Goal: Task Accomplishment & Management: Manage account settings

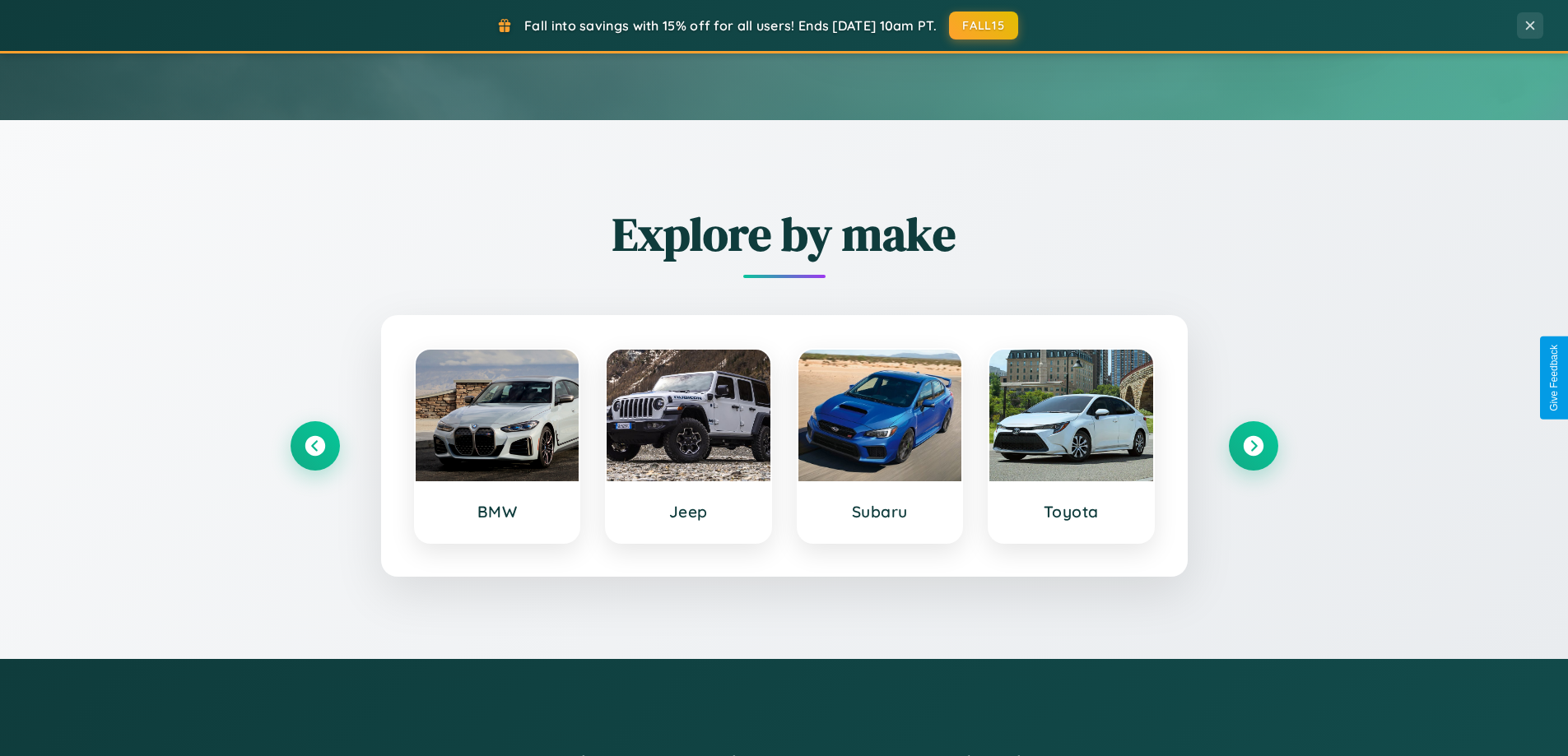
scroll to position [709, 0]
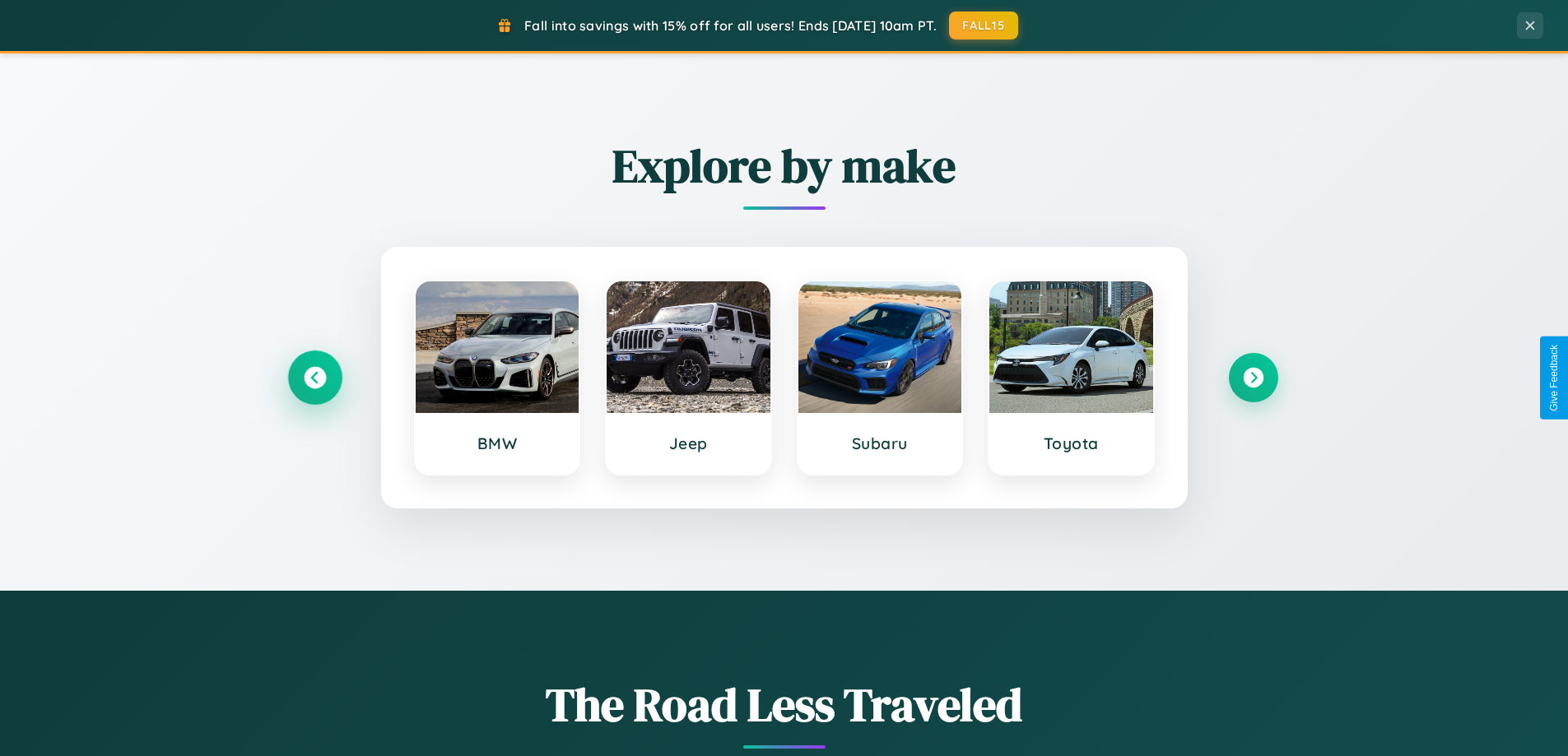
click at [315, 378] on icon at bounding box center [315, 378] width 22 height 22
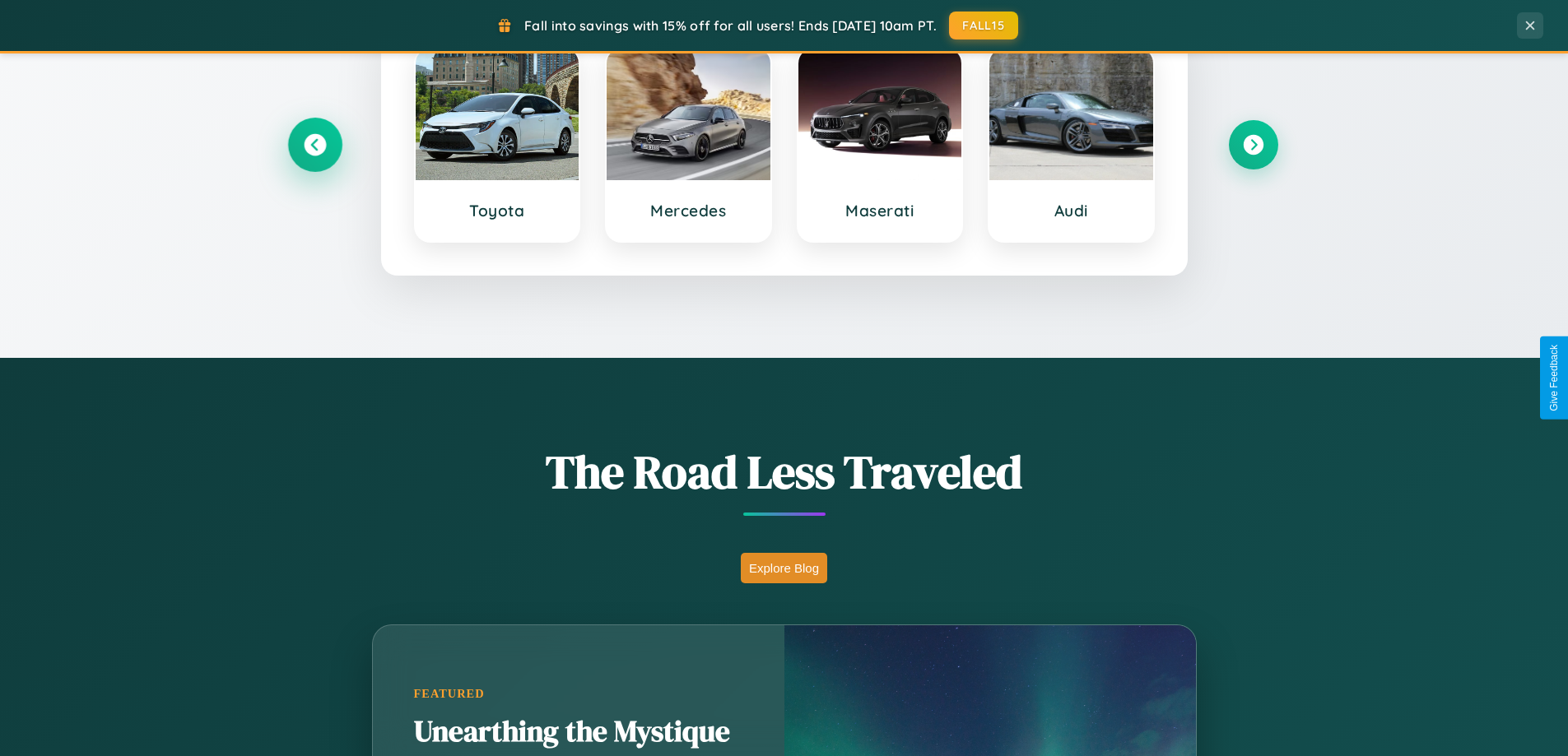
scroll to position [1132, 0]
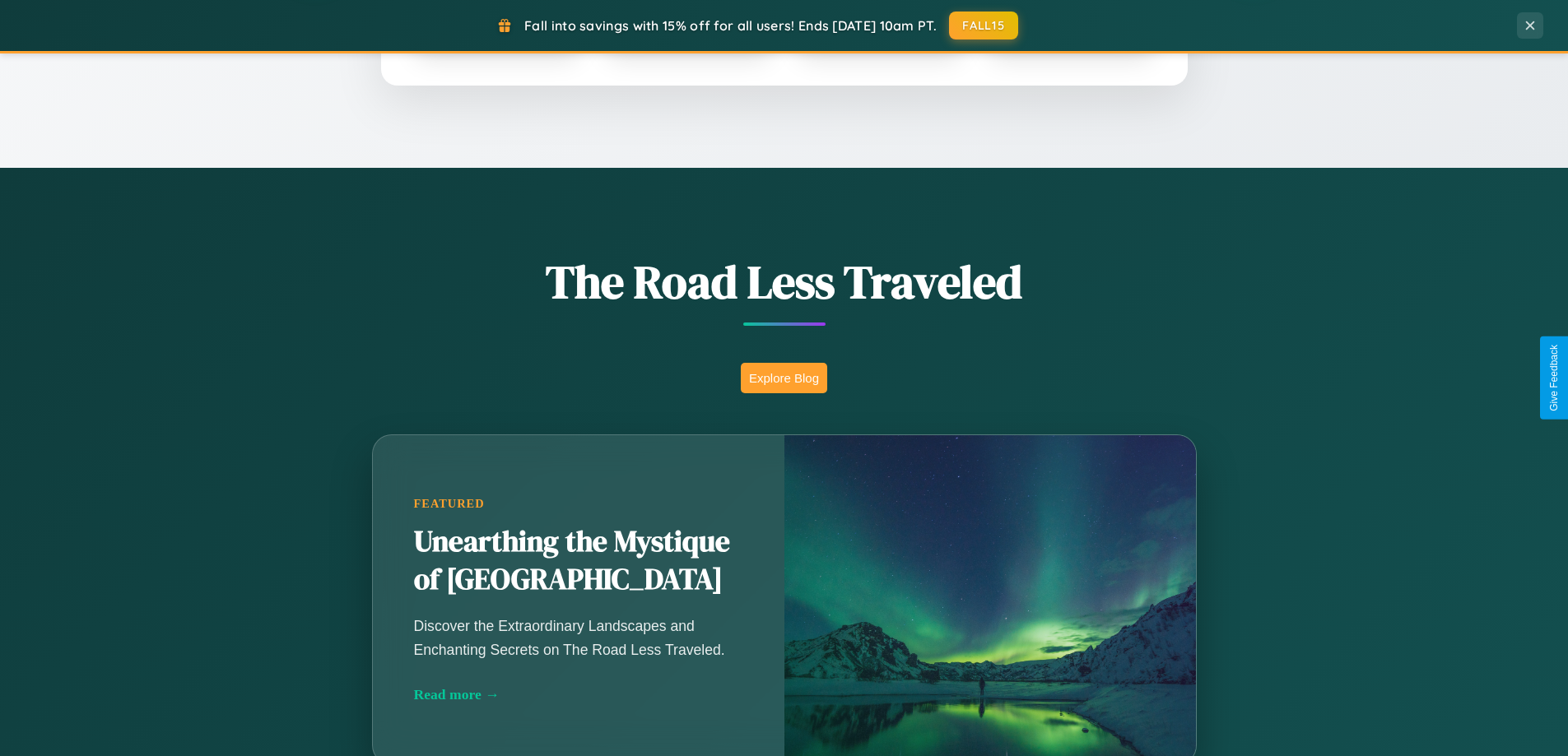
click at [784, 378] on button "Explore Blog" at bounding box center [783, 378] width 86 height 30
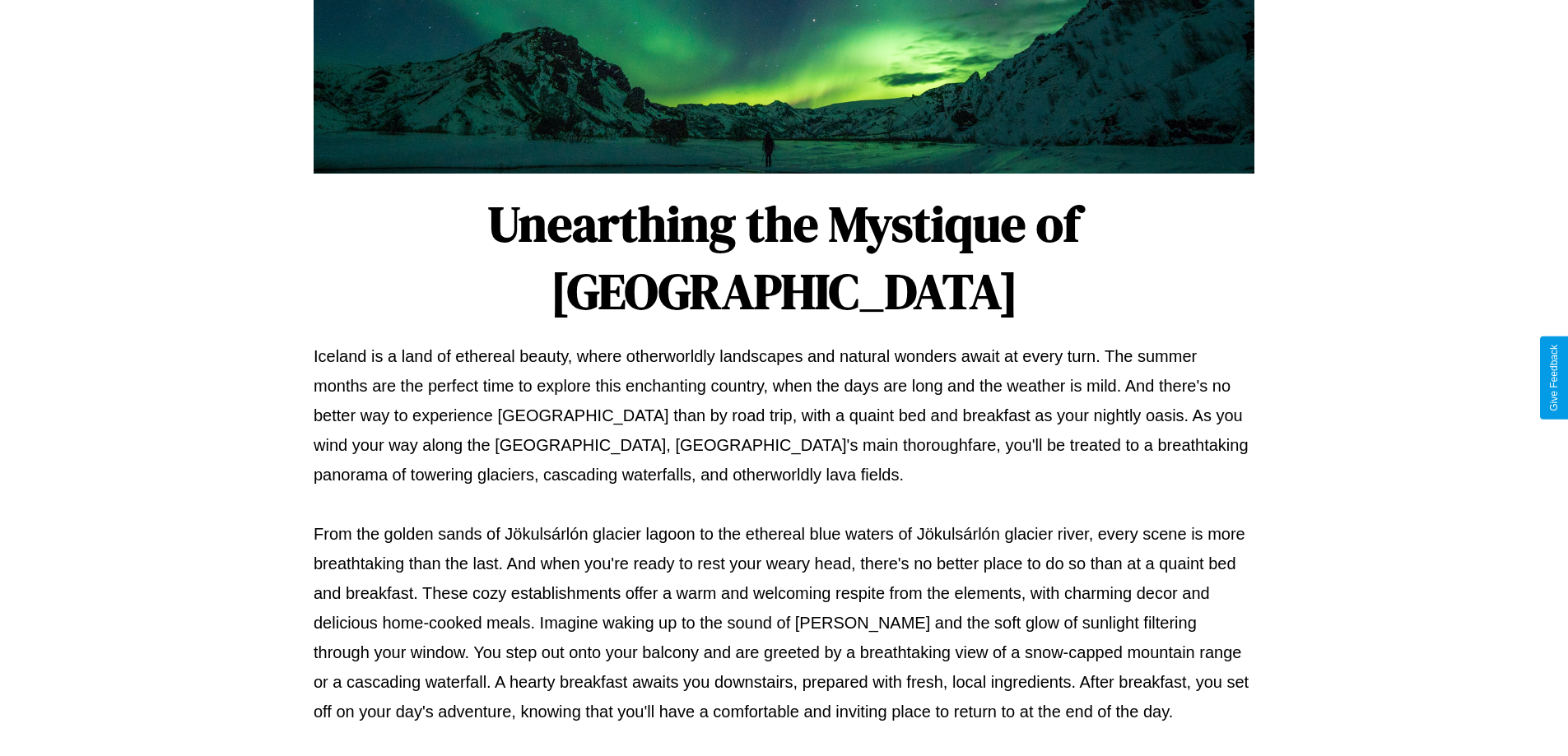
scroll to position [532, 0]
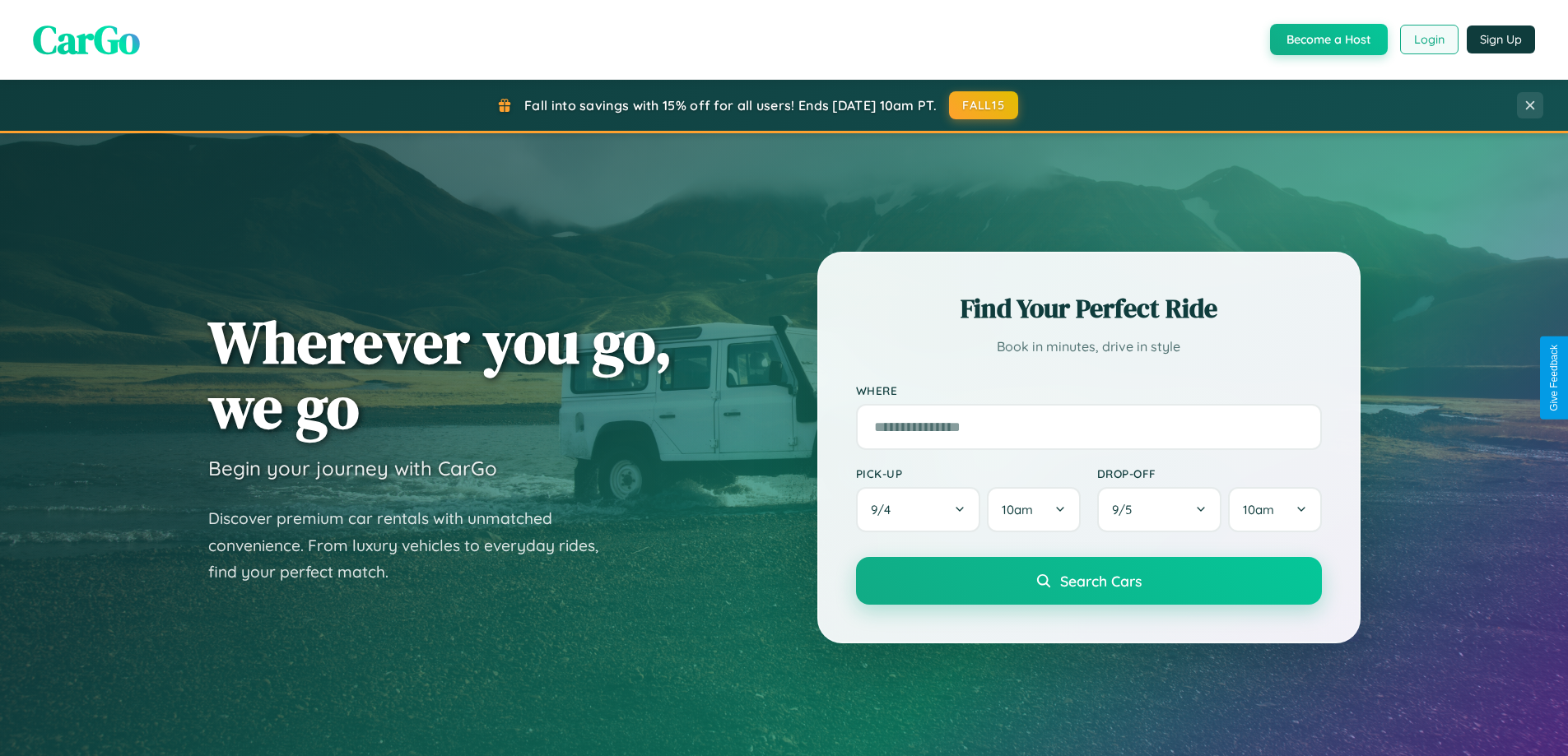
click at [1428, 39] on button "Login" at bounding box center [1429, 39] width 59 height 29
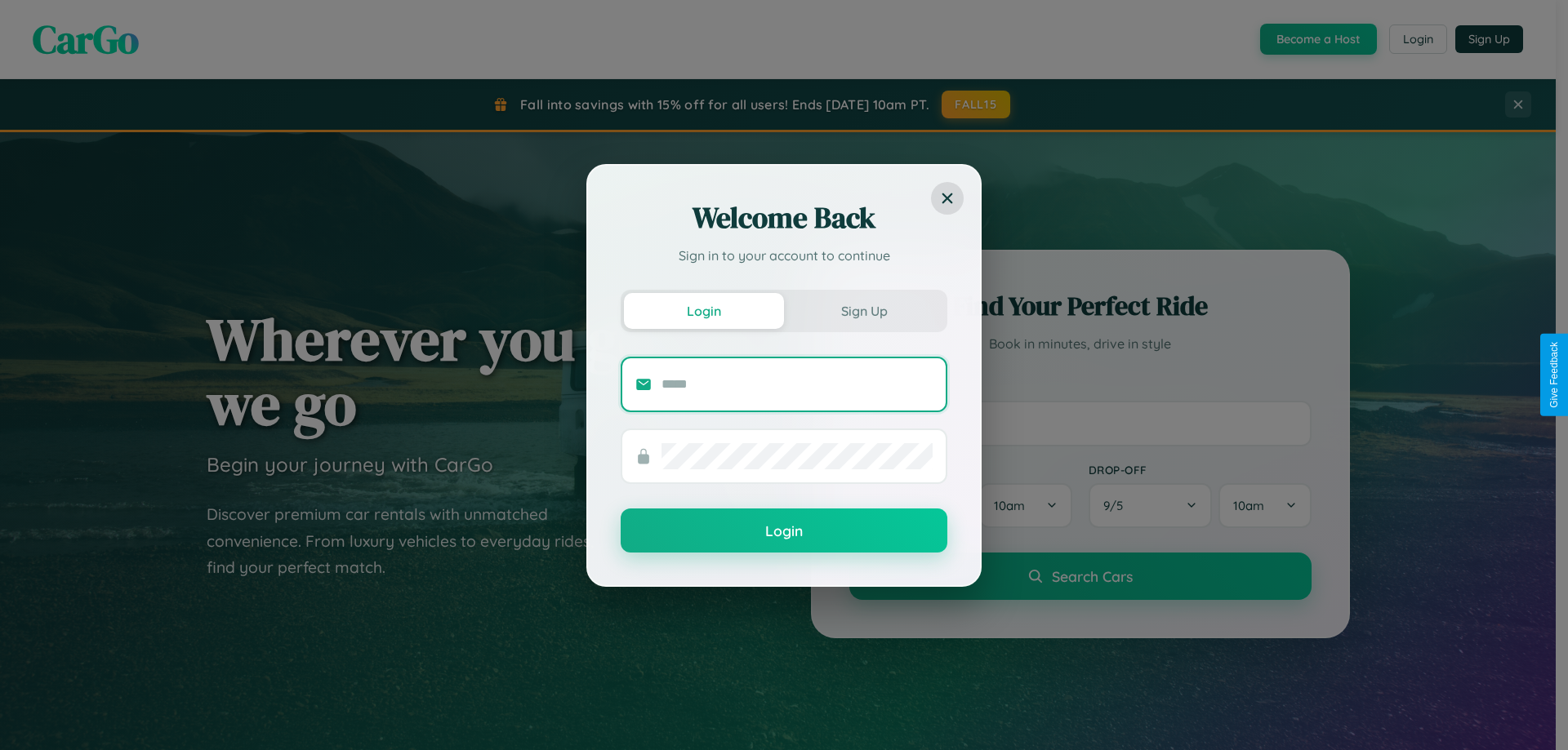
click at [797, 383] on input "text" at bounding box center [796, 384] width 271 height 26
type input "**********"
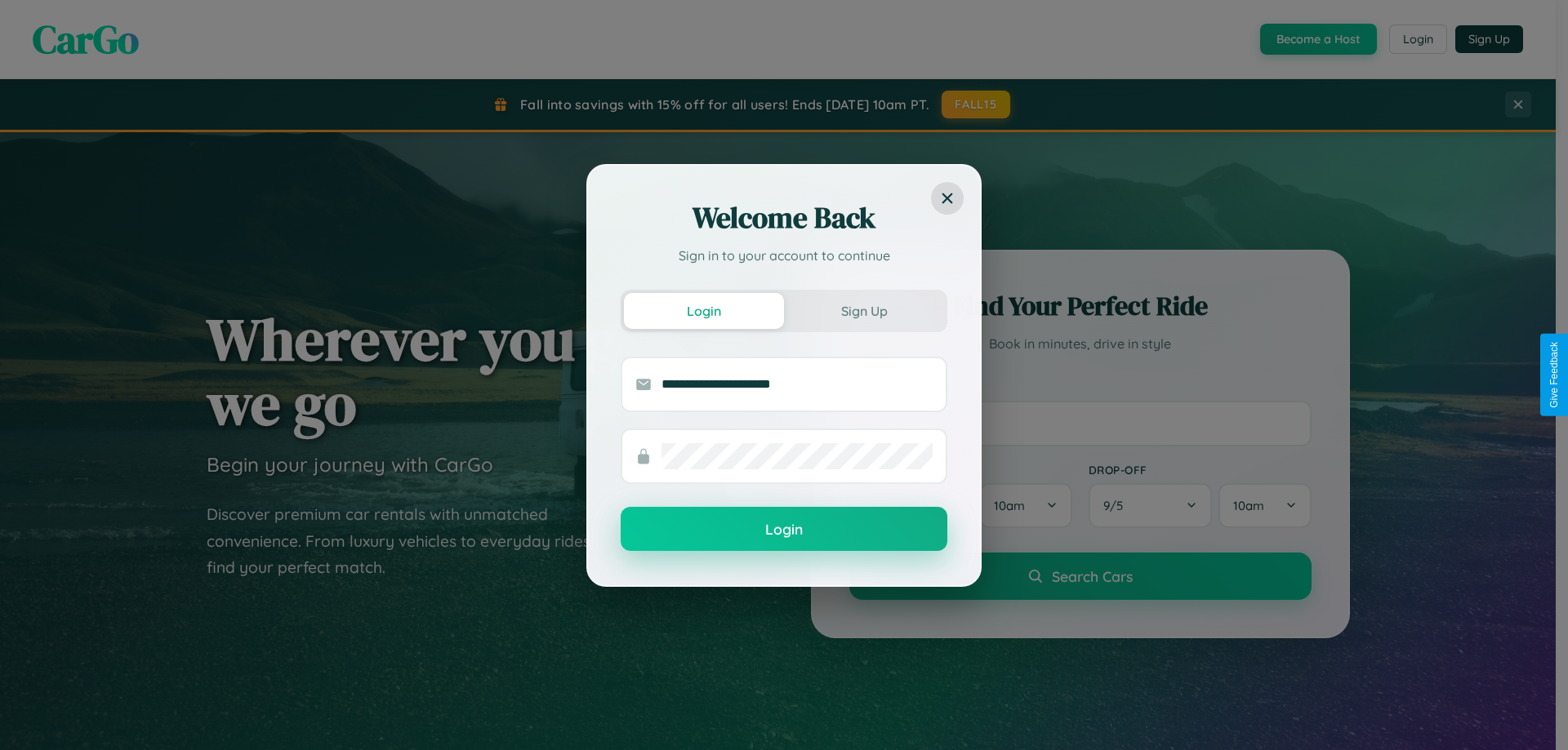
click at [784, 529] on button "Login" at bounding box center [784, 529] width 326 height 44
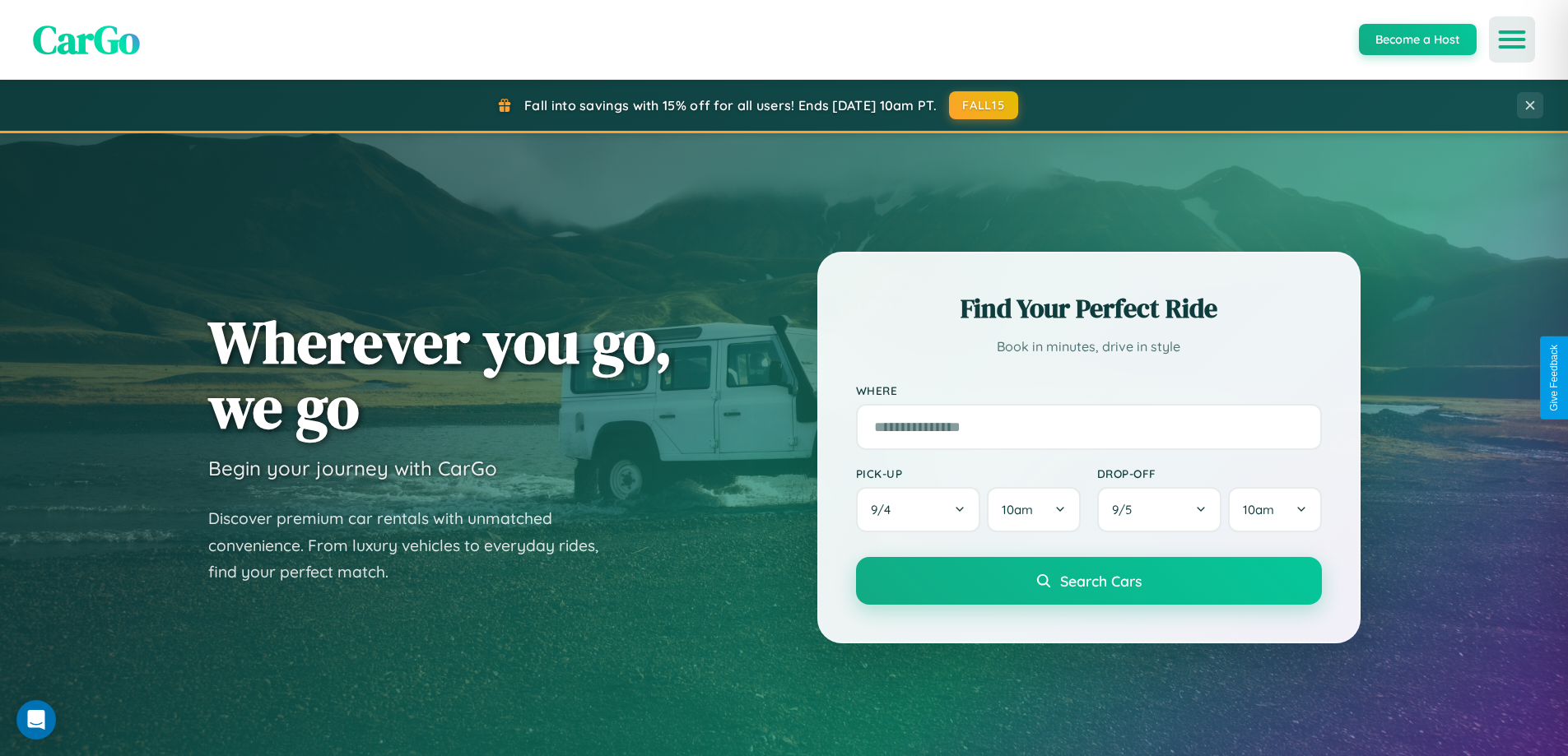
click at [1512, 39] on icon "Open menu" at bounding box center [1512, 39] width 24 height 15
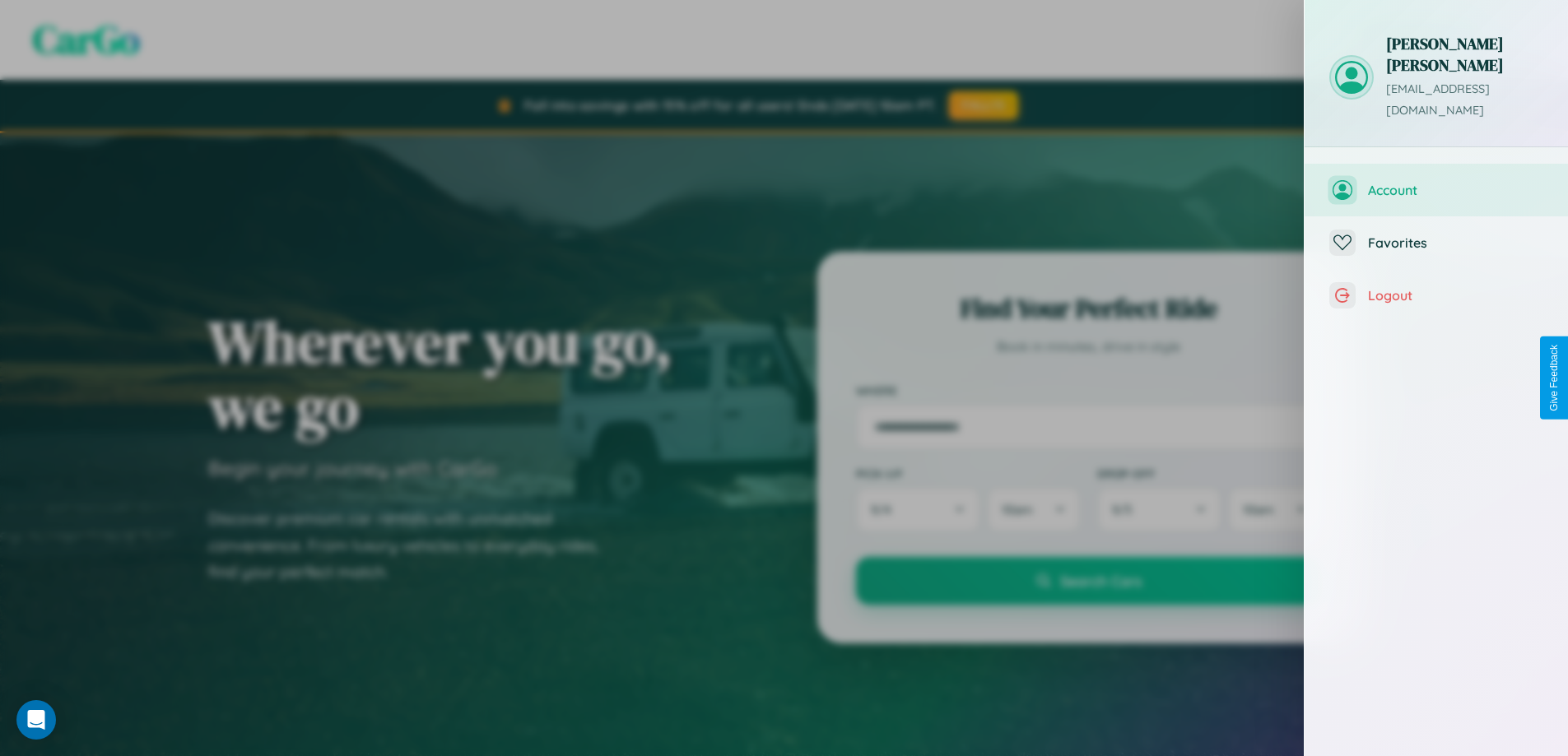
click at [1436, 182] on span "Account" at bounding box center [1455, 190] width 175 height 17
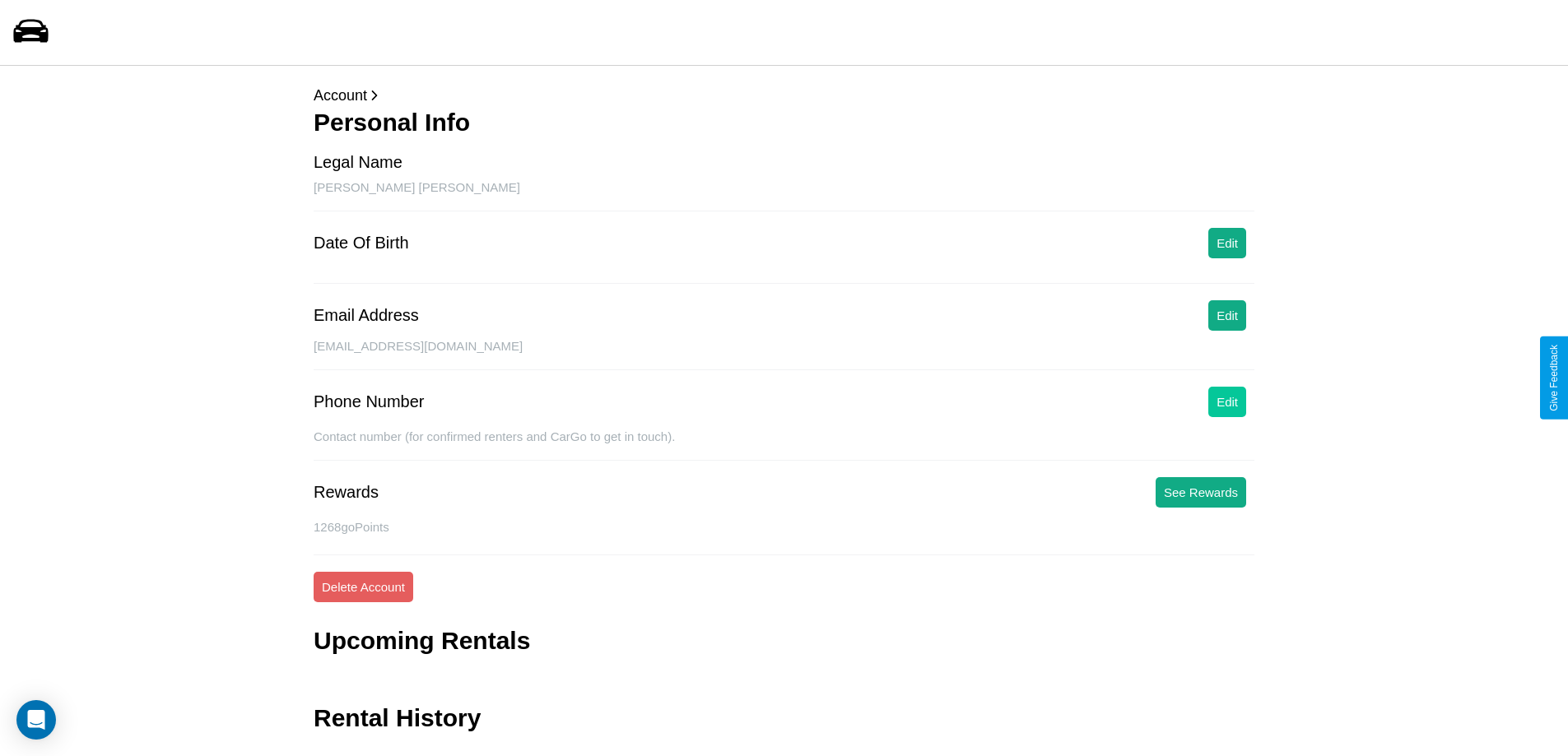
click at [1228, 402] on button "Edit" at bounding box center [1227, 402] width 38 height 30
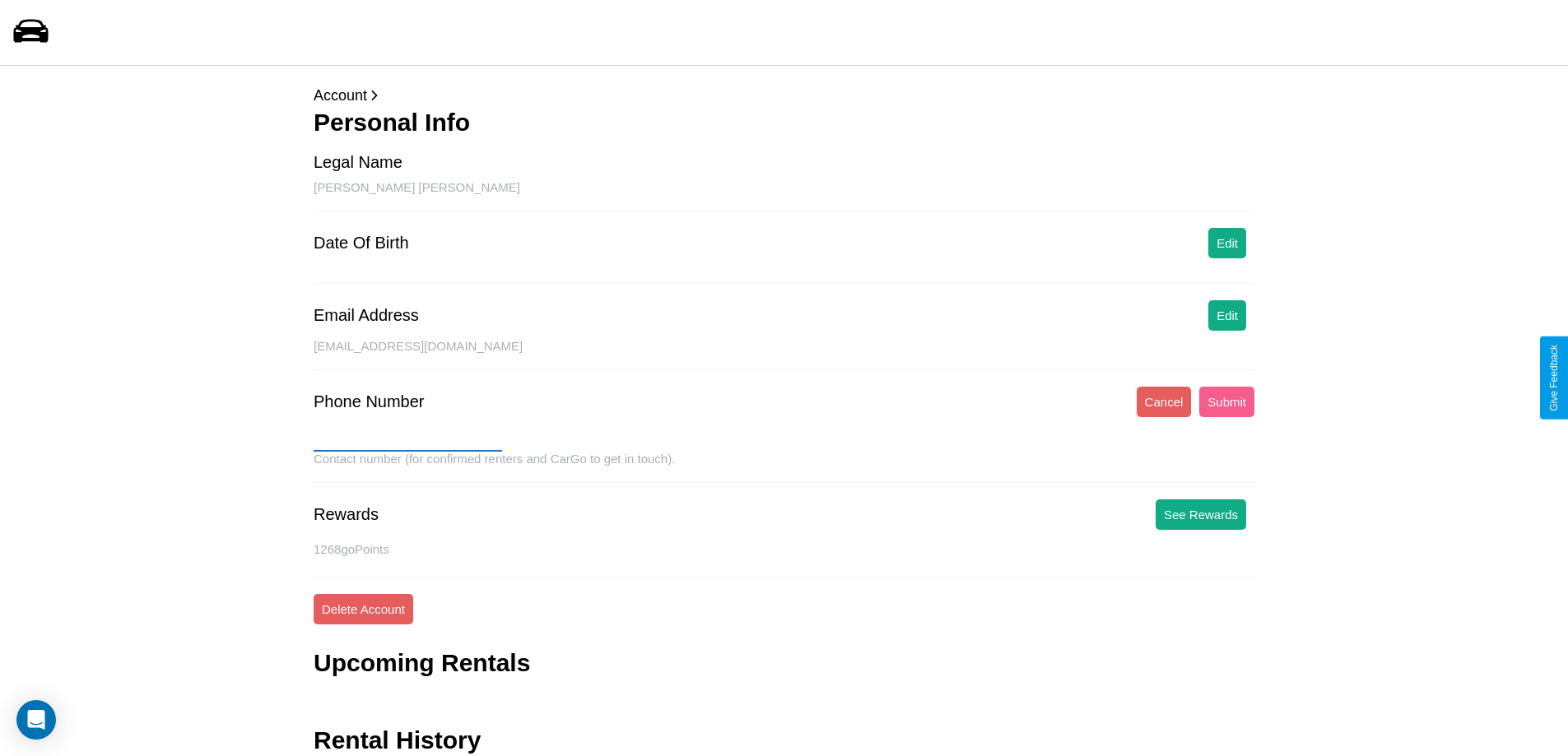
click at [407, 439] on input "text" at bounding box center [408, 439] width 188 height 27
type input "**********"
click at [1227, 402] on button "Submit" at bounding box center [1227, 402] width 55 height 30
